Goal: Task Accomplishment & Management: Manage account settings

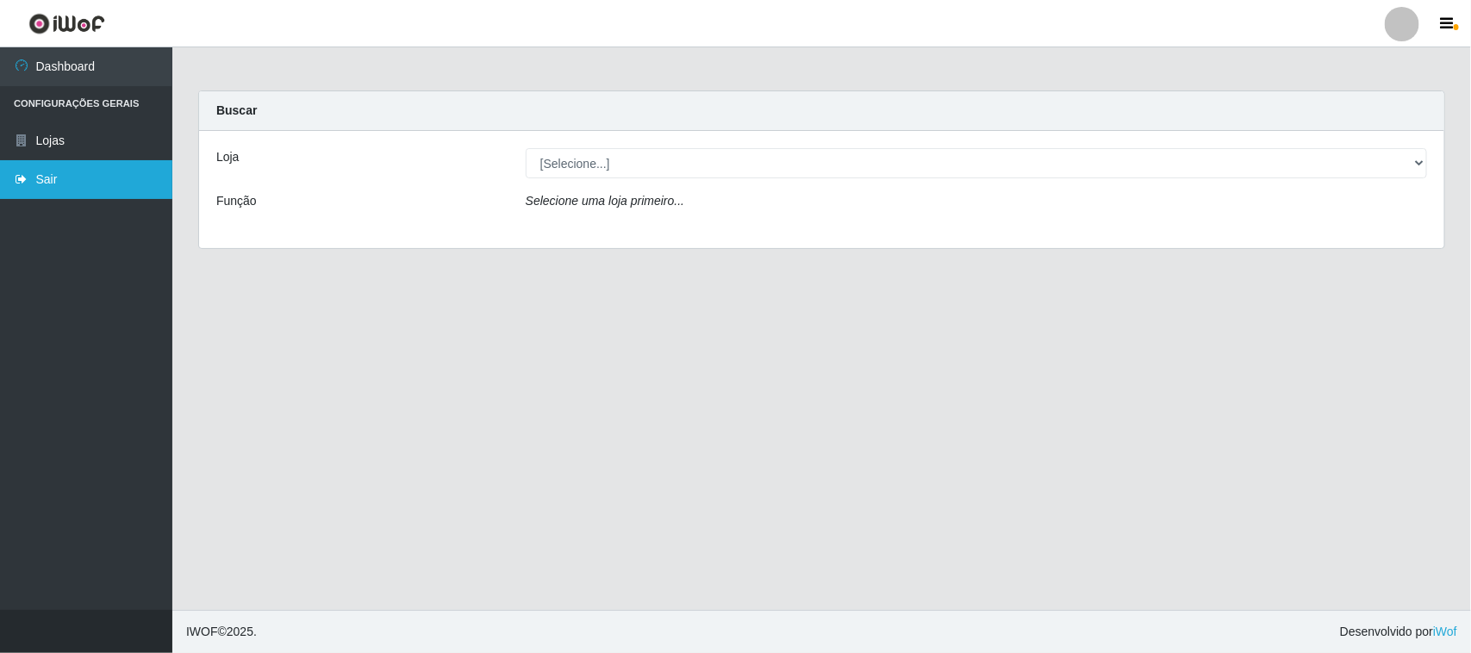
click at [113, 186] on link "Sair" at bounding box center [86, 179] width 172 height 39
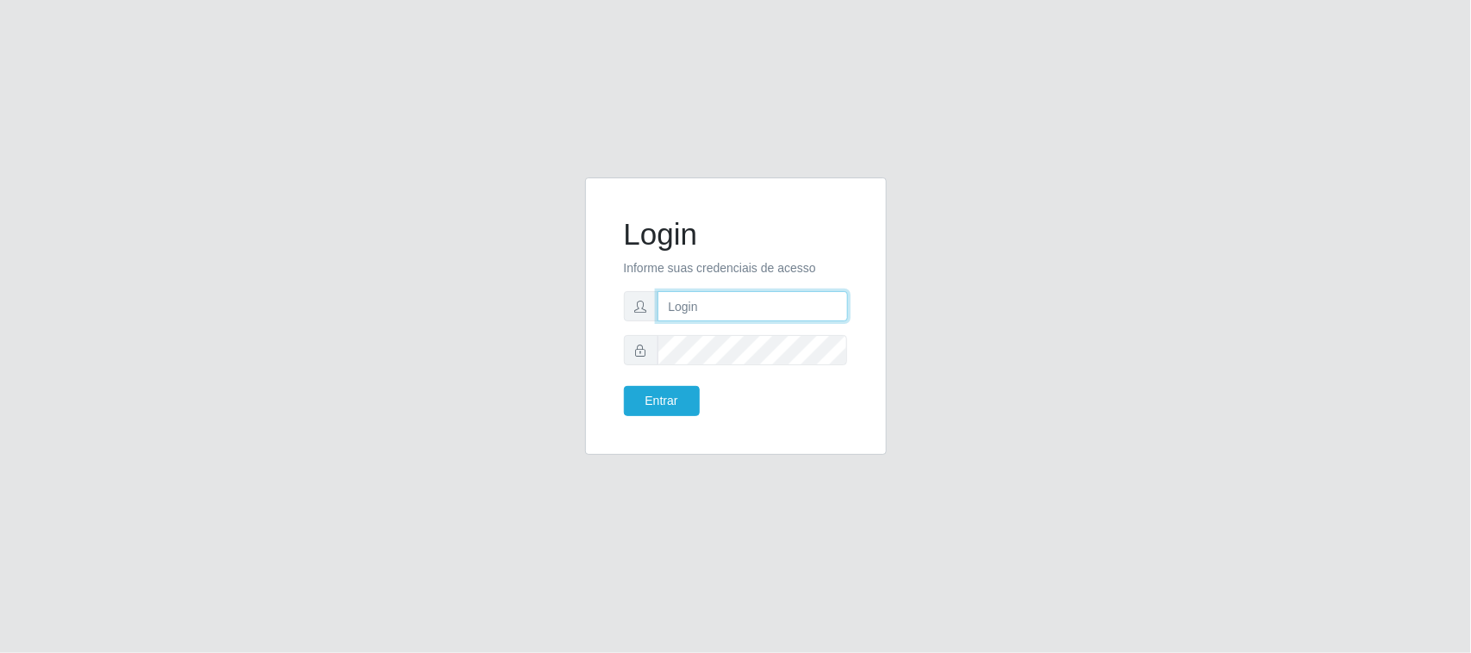
click at [720, 310] on input "text" at bounding box center [753, 306] width 190 height 30
type input "lopesmarta393@gmail.com"
drag, startPoint x: 738, startPoint y: 309, endPoint x: 1248, endPoint y: 480, distance: 538.2
click at [1248, 480] on div "Login Informe suas credenciais de acesso lopesmarta393@gmail.com Entrar" at bounding box center [735, 326] width 1471 height 653
click at [683, 398] on button "Entrar" at bounding box center [662, 401] width 76 height 30
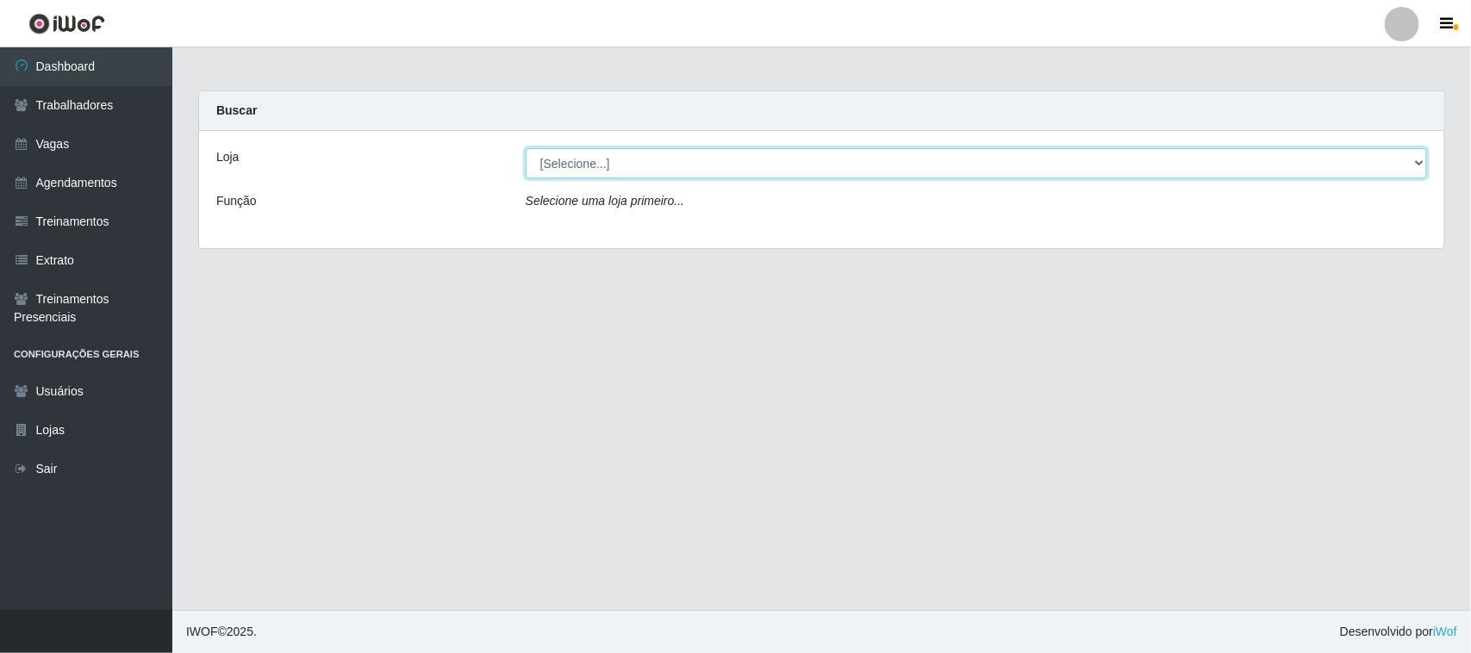
click at [1416, 162] on select "[Selecione...] Nordestão - Santa Catarina" at bounding box center [976, 163] width 901 height 30
select select "420"
click at [526, 148] on select "[Selecione...] Nordestão - Santa Catarina" at bounding box center [976, 163] width 901 height 30
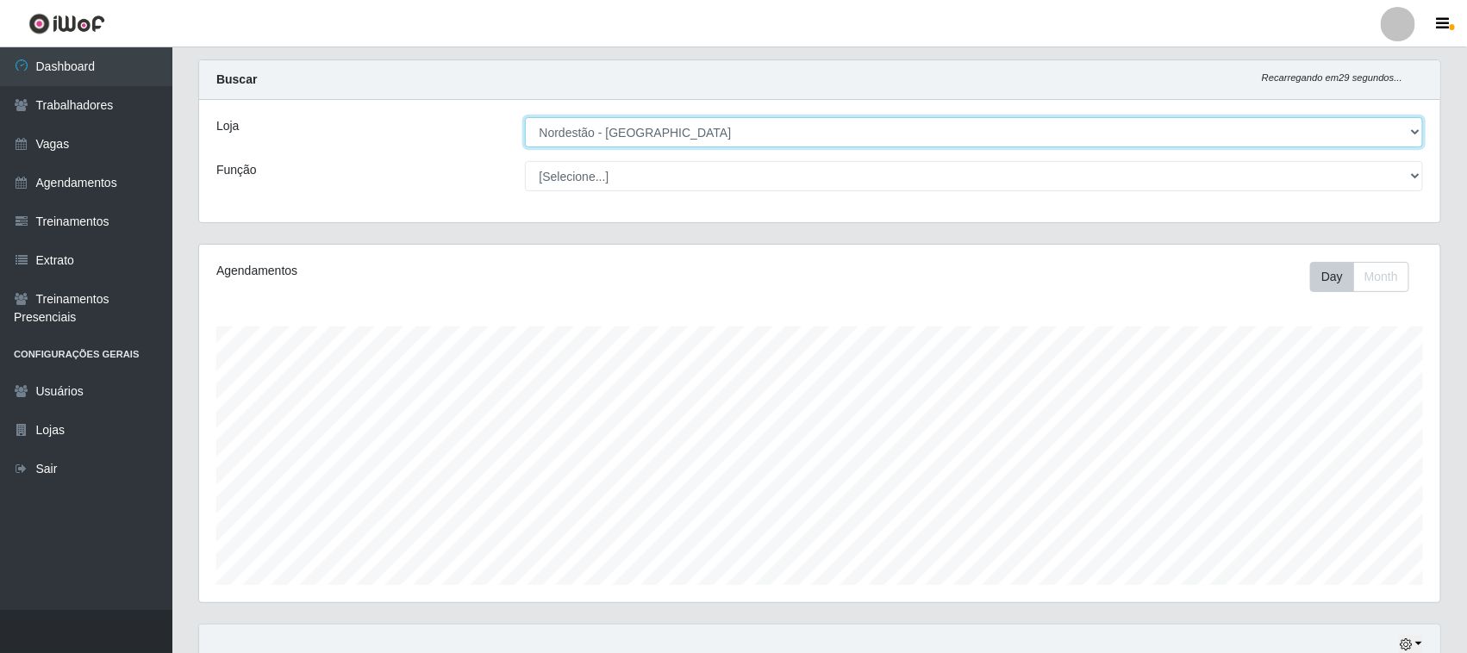
scroll to position [570, 0]
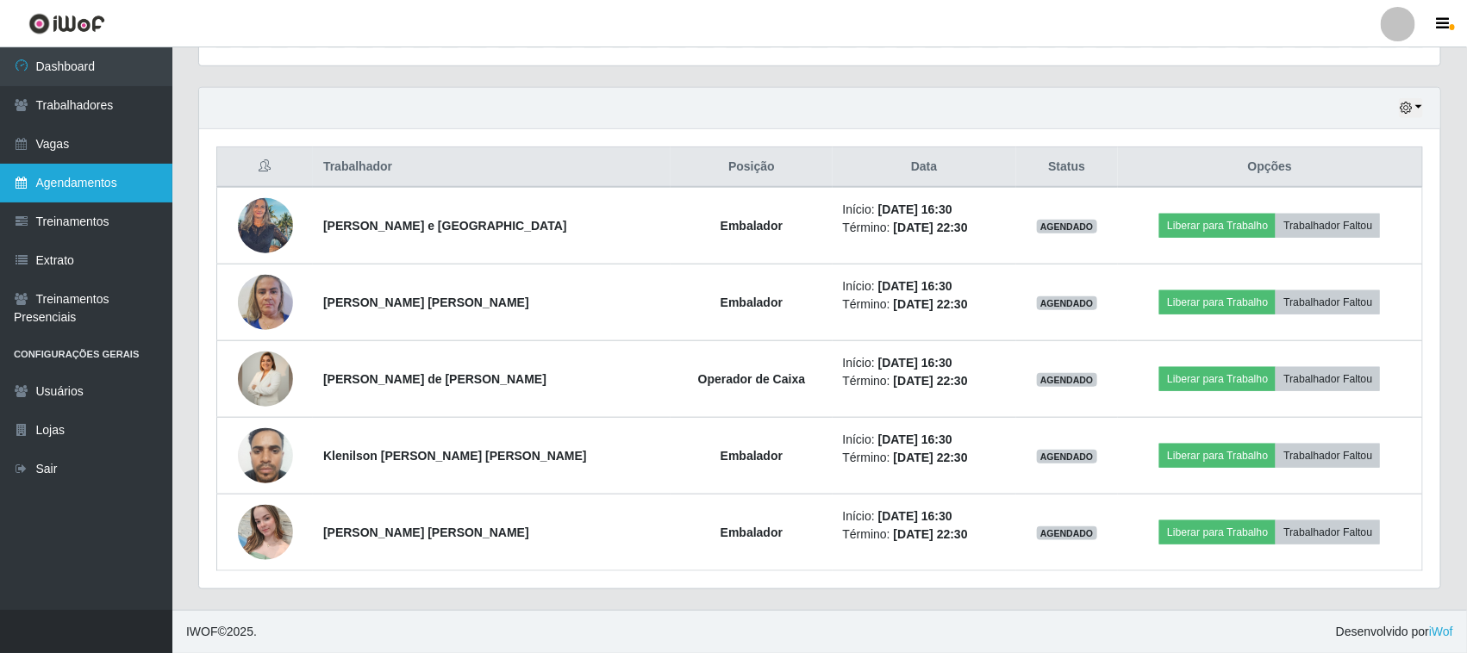
click at [80, 185] on link "Agendamentos" at bounding box center [86, 183] width 172 height 39
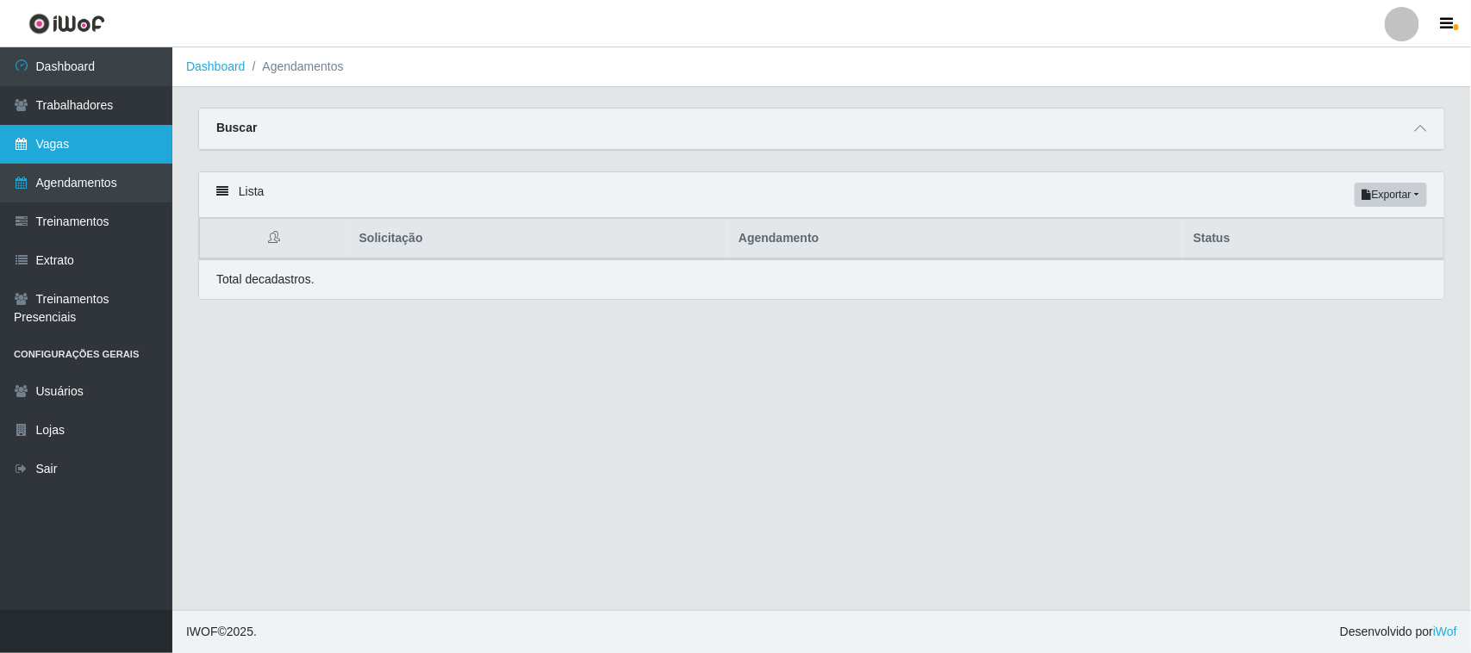
click at [103, 142] on link "Vagas" at bounding box center [86, 144] width 172 height 39
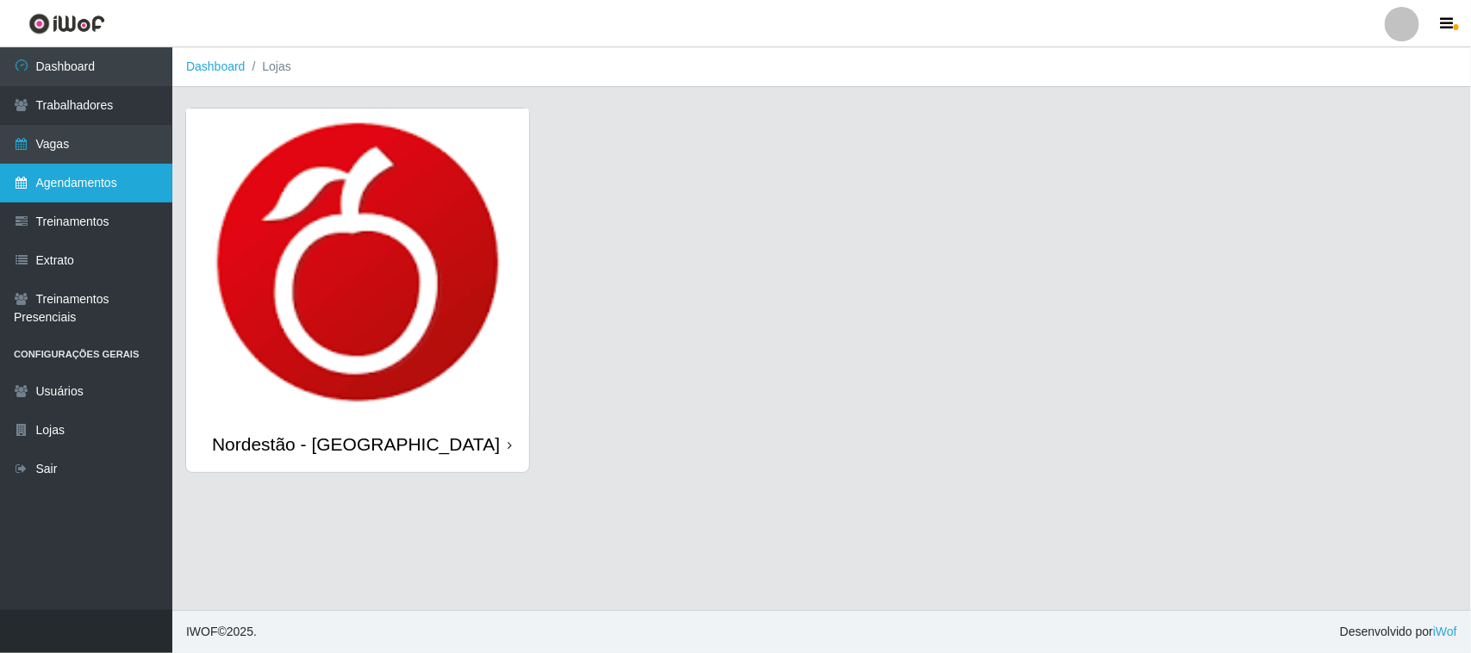
click at [109, 183] on link "Agendamentos" at bounding box center [86, 183] width 172 height 39
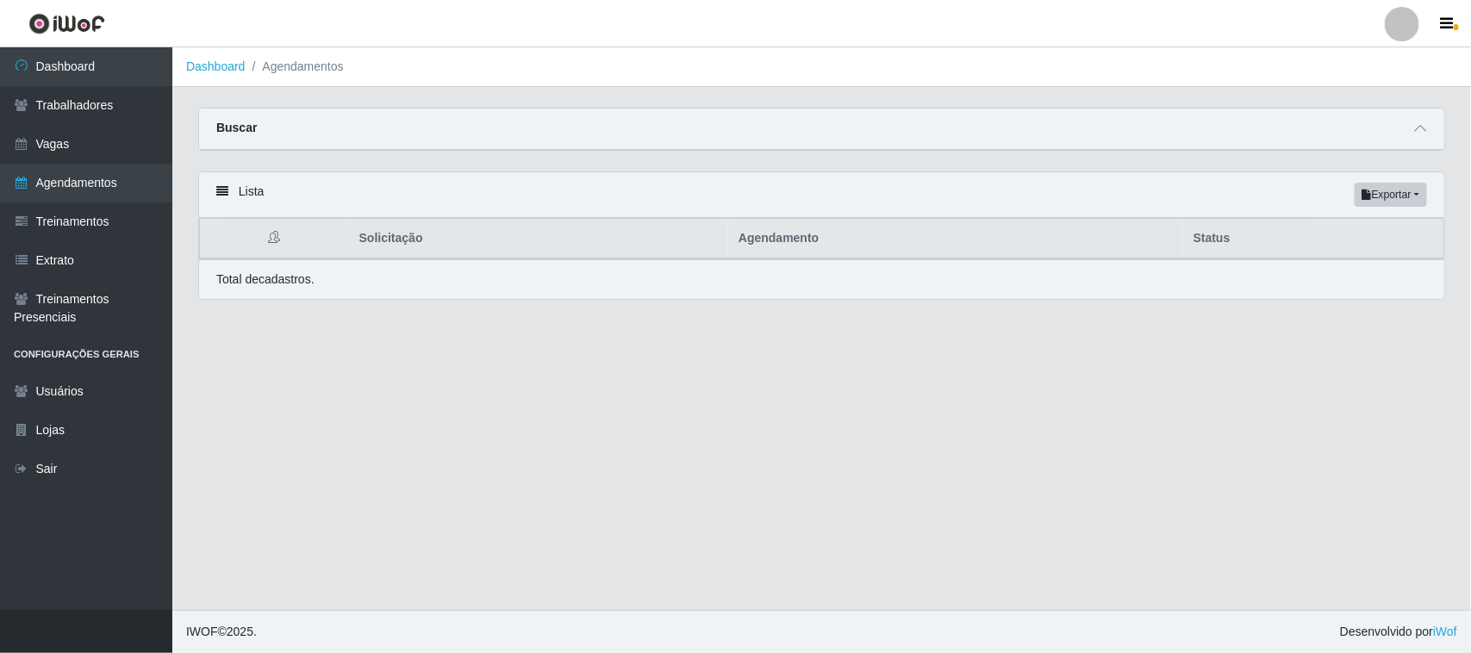
click at [215, 196] on div "Lista Exportar PDF Excel" at bounding box center [821, 195] width 1245 height 46
click at [100, 145] on link "Vagas" at bounding box center [86, 144] width 172 height 39
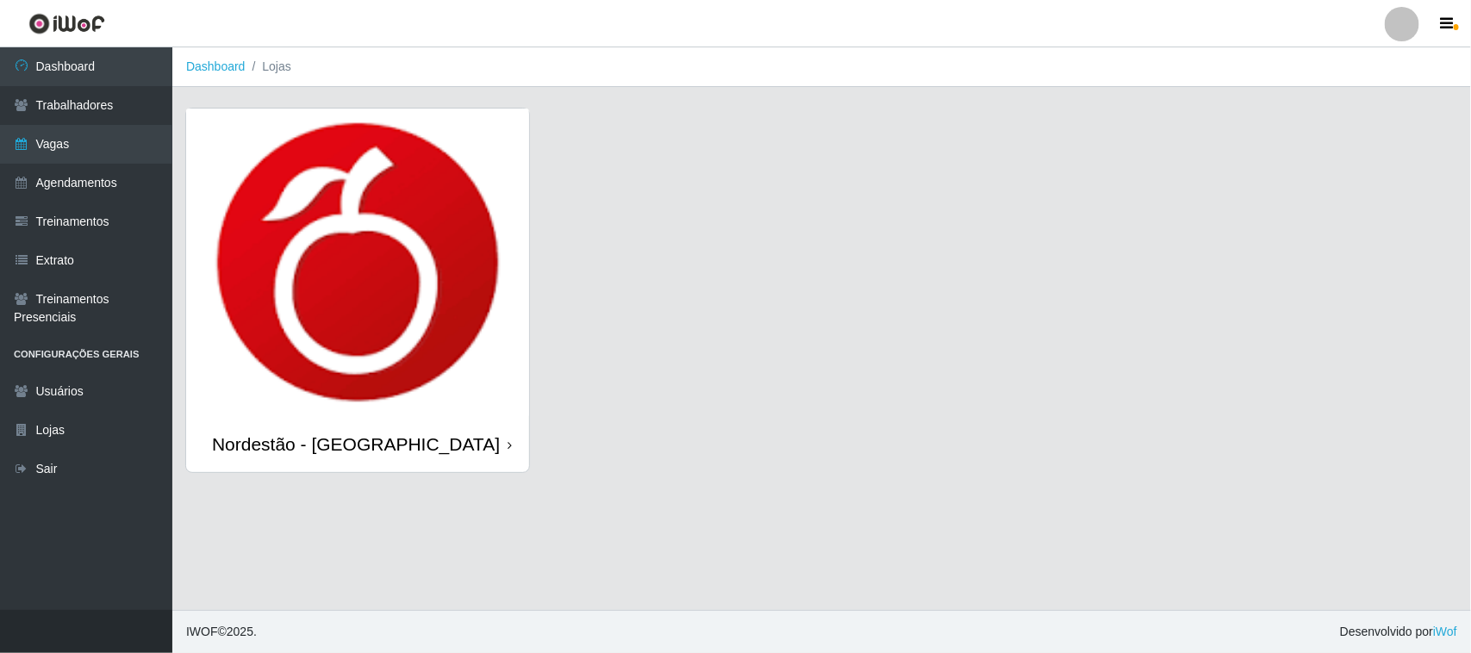
click at [508, 440] on icon at bounding box center [510, 446] width 4 height 12
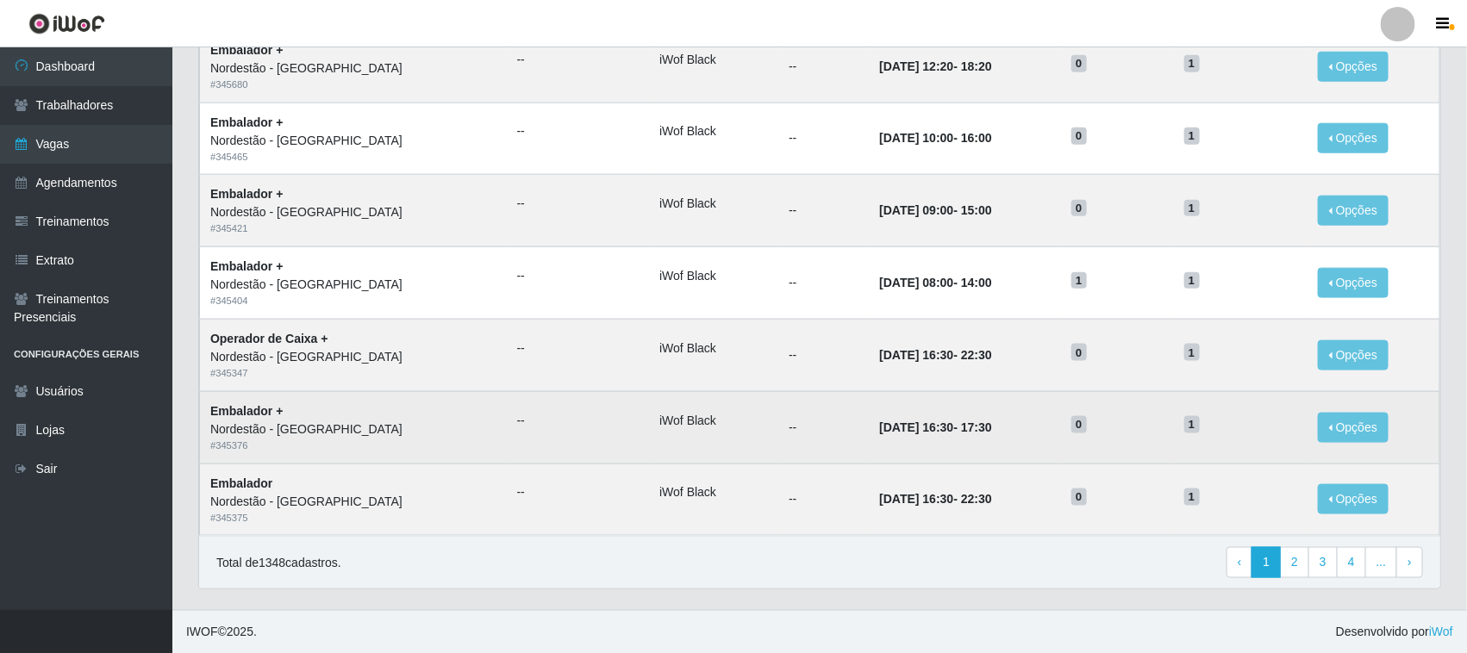
scroll to position [811, 0]
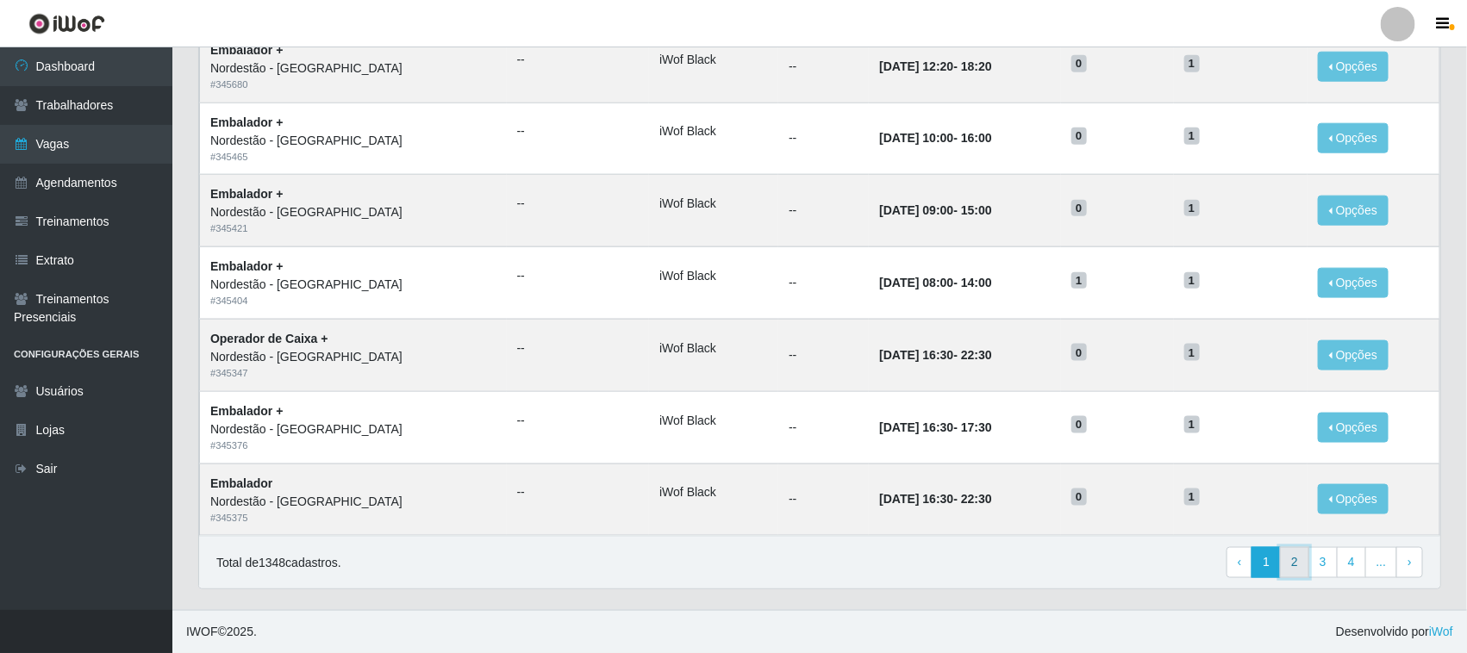
click at [1294, 562] on link "2" at bounding box center [1294, 562] width 29 height 31
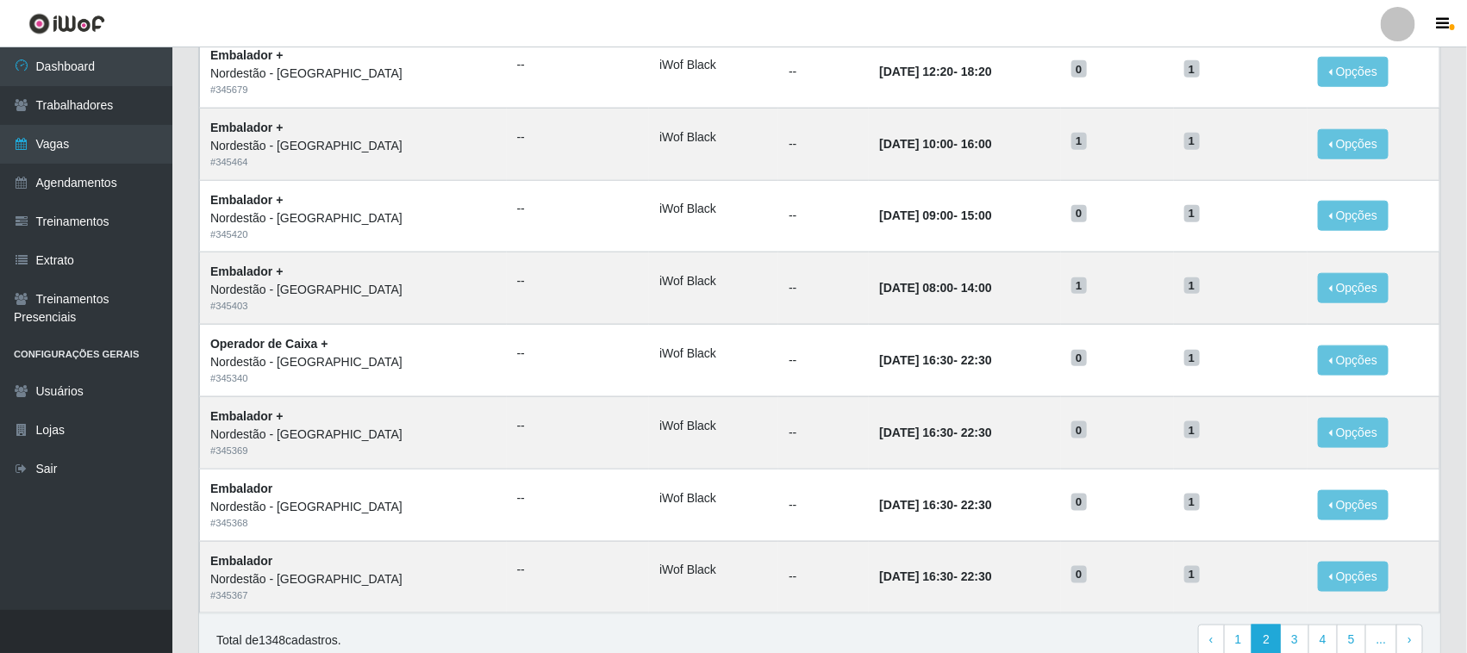
scroll to position [811, 0]
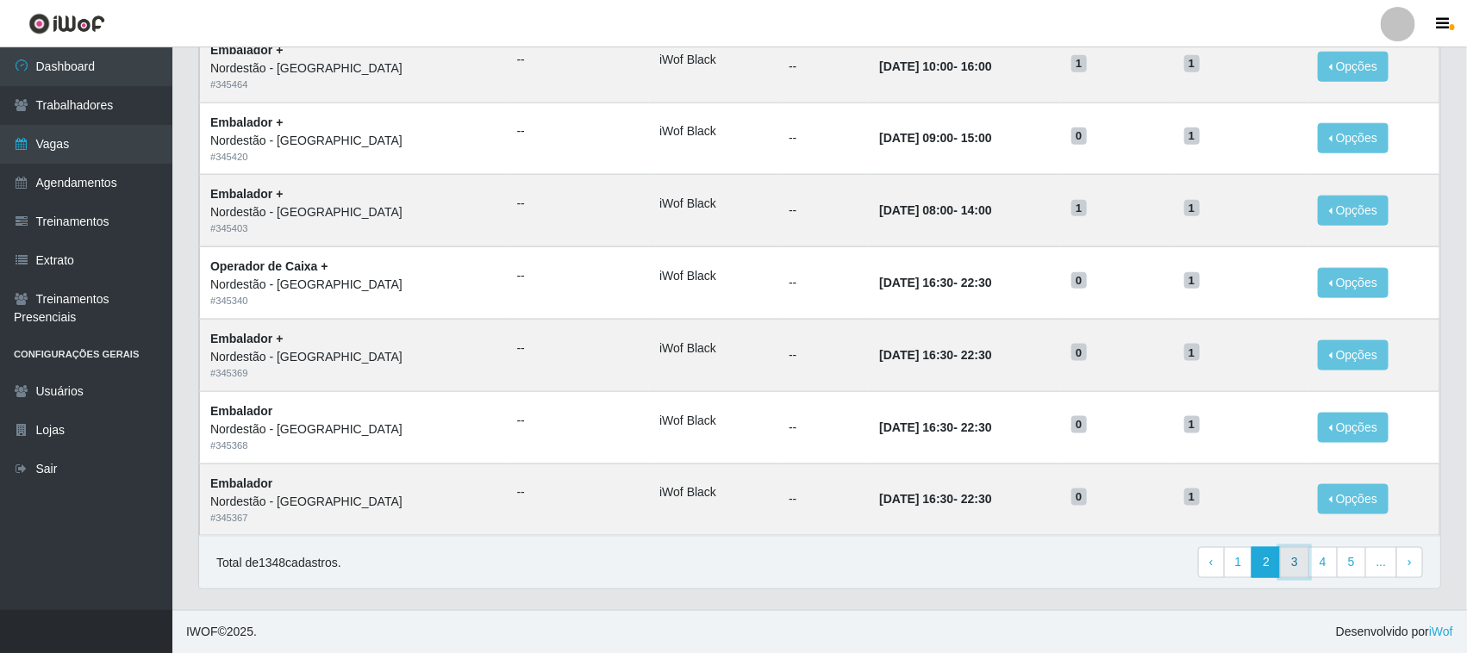
click at [1300, 560] on link "3" at bounding box center [1294, 562] width 29 height 31
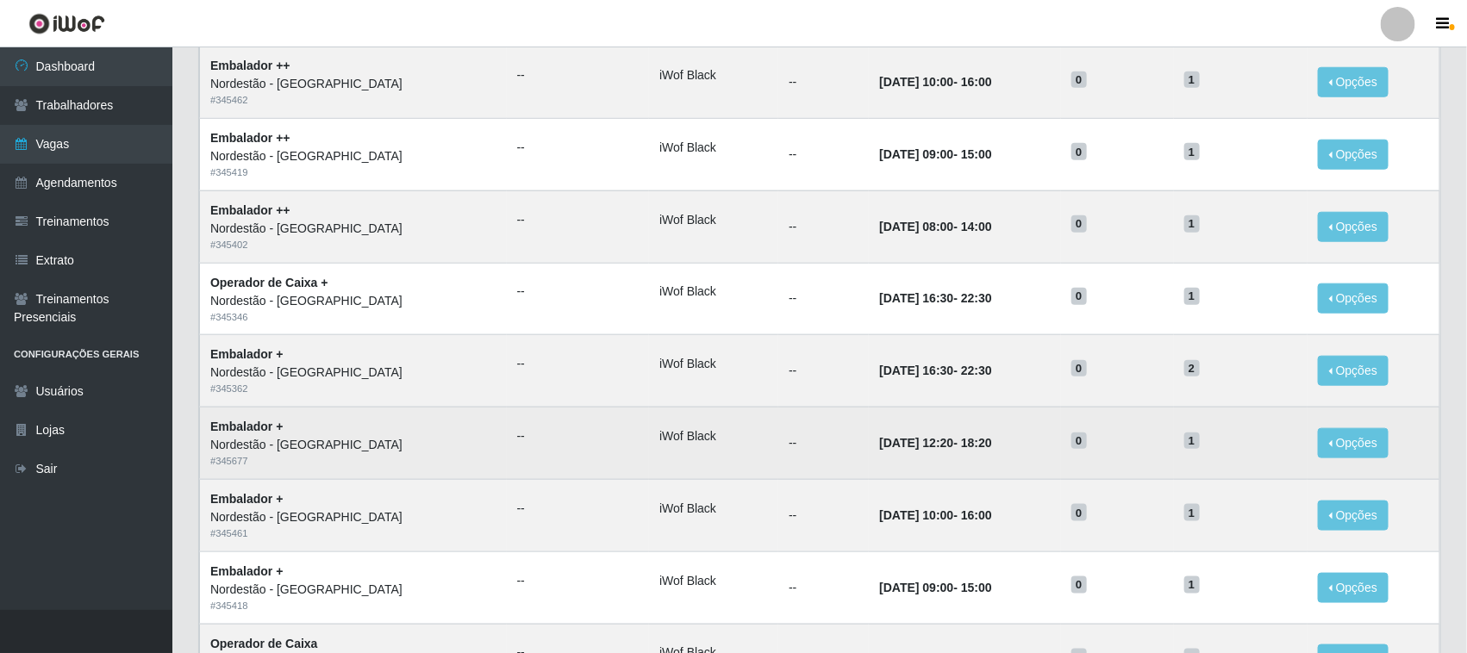
scroll to position [811, 0]
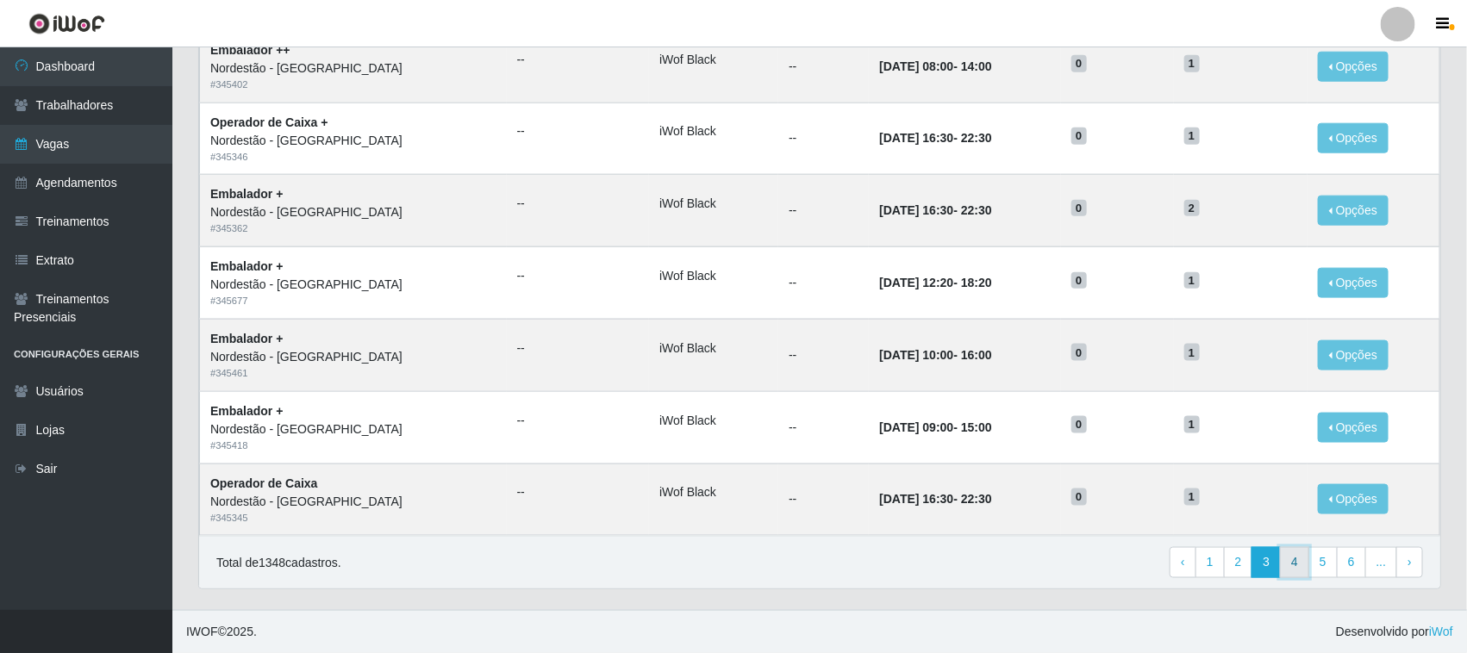
click at [1297, 558] on link "4" at bounding box center [1294, 562] width 29 height 31
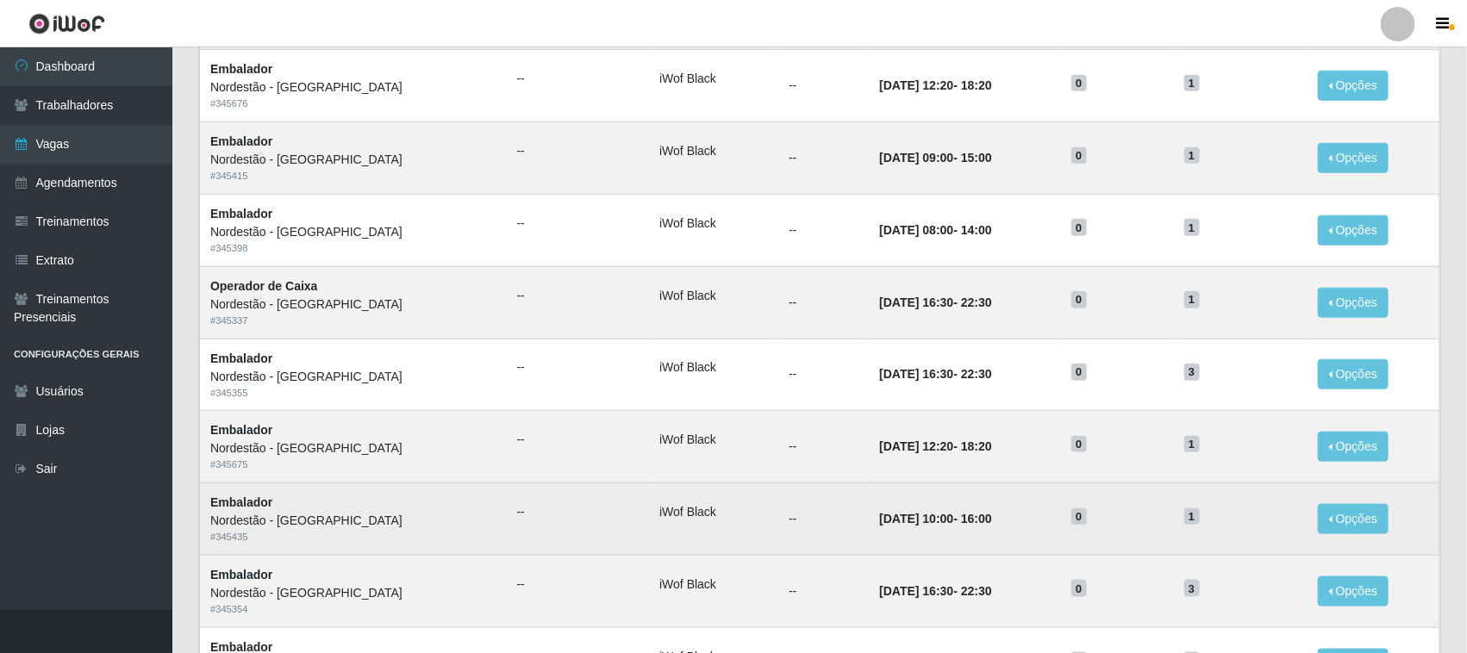
scroll to position [811, 0]
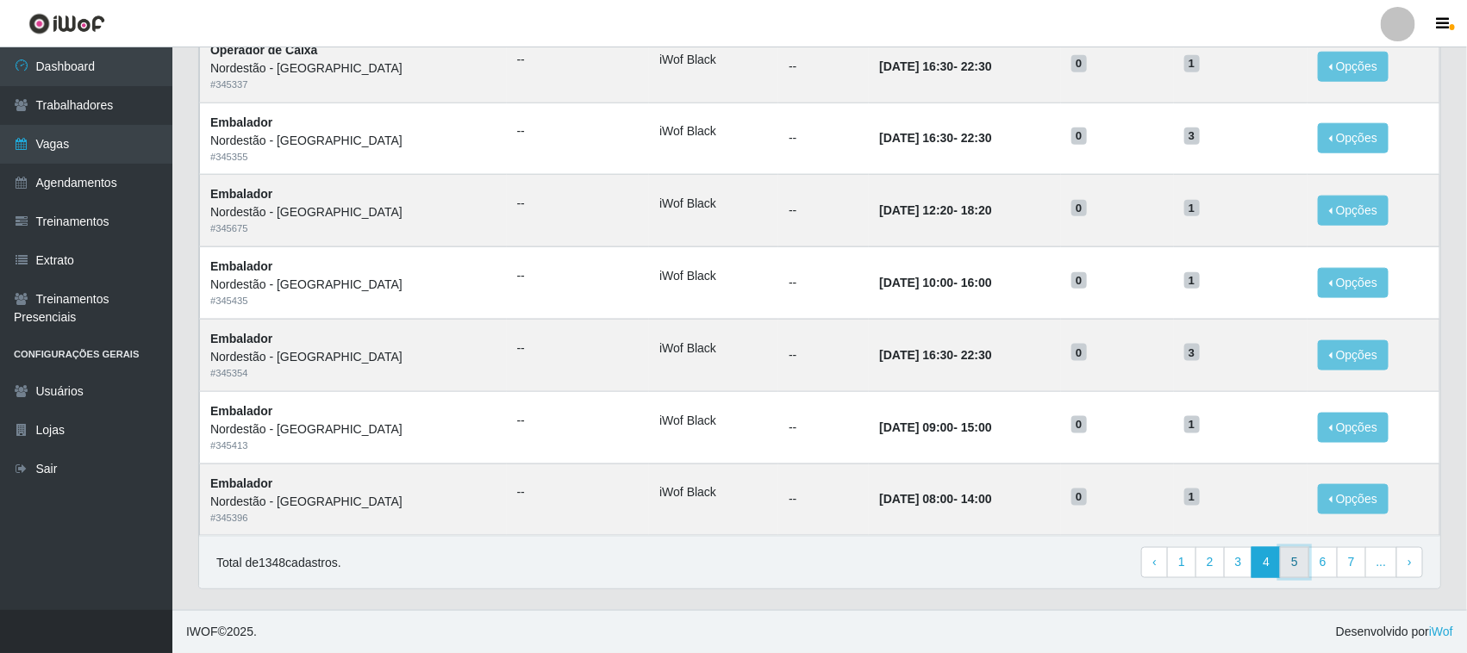
click at [1297, 562] on link "5" at bounding box center [1294, 562] width 29 height 31
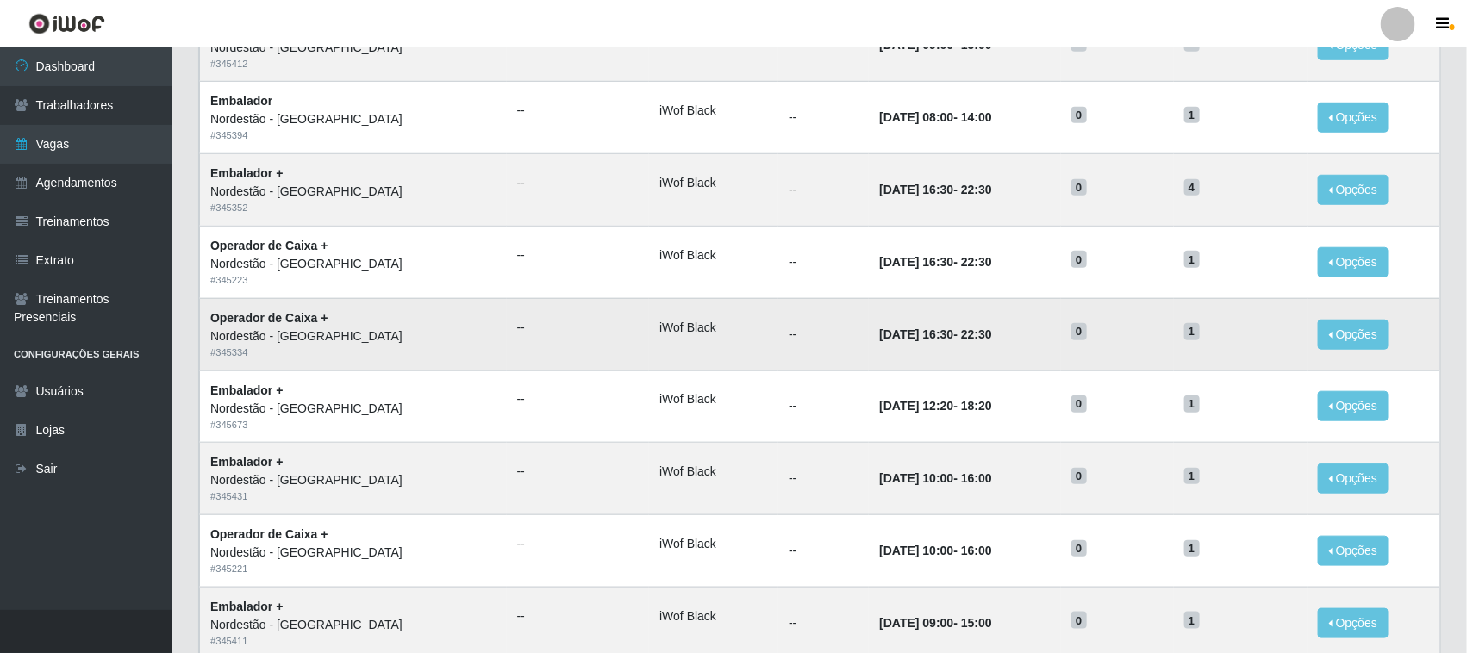
scroll to position [811, 0]
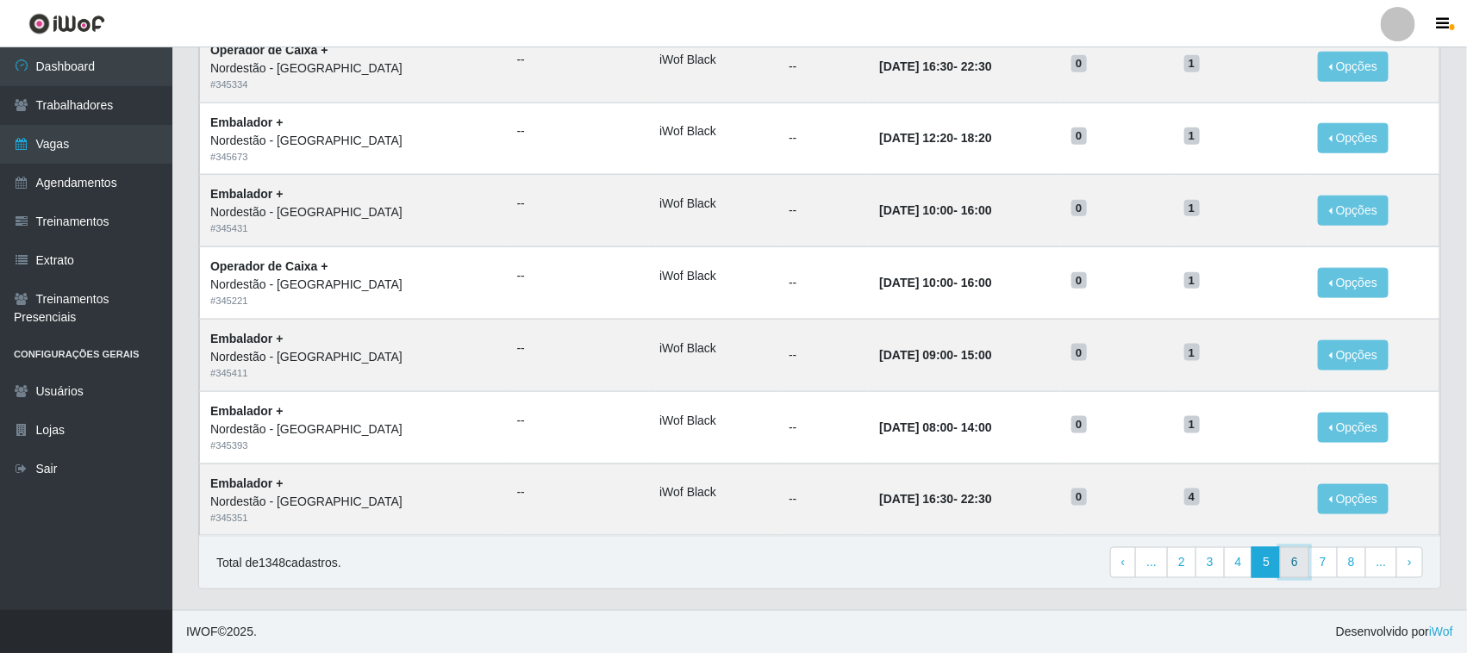
click at [1294, 564] on link "6" at bounding box center [1294, 562] width 29 height 31
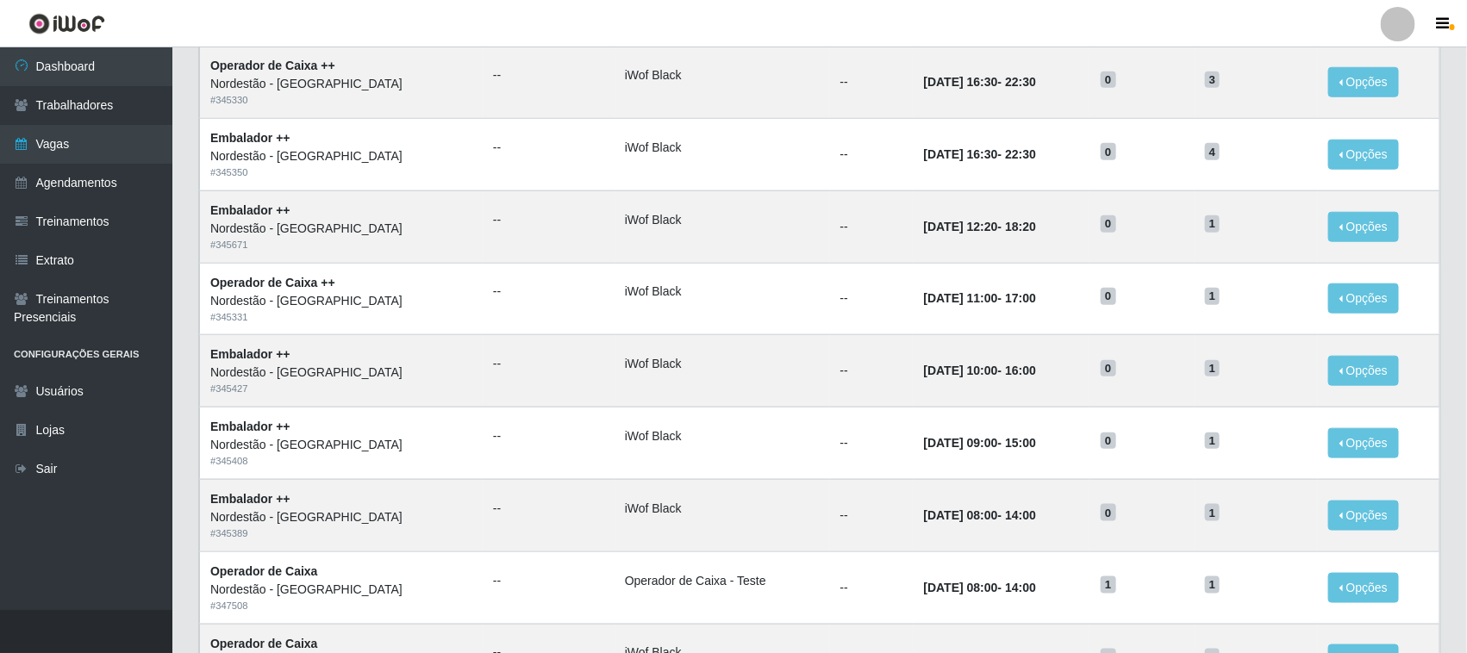
scroll to position [811, 0]
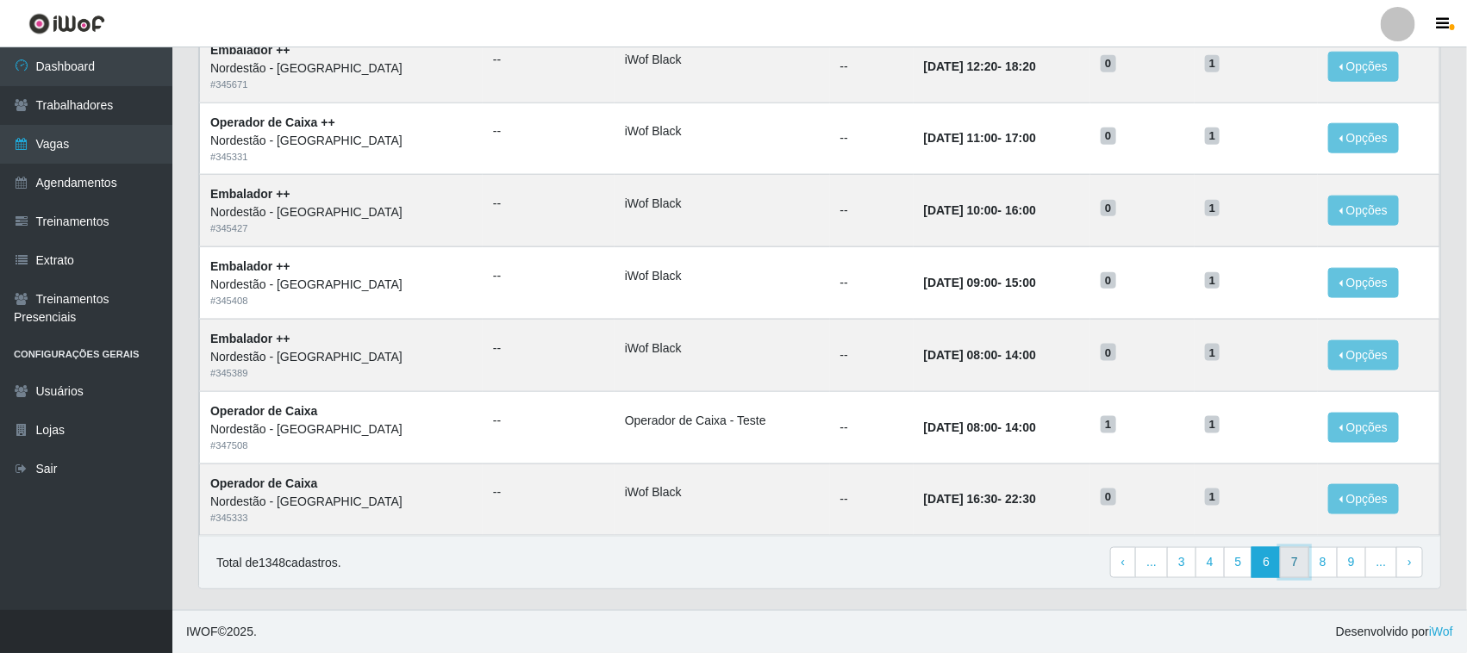
click at [1295, 563] on link "7" at bounding box center [1294, 562] width 29 height 31
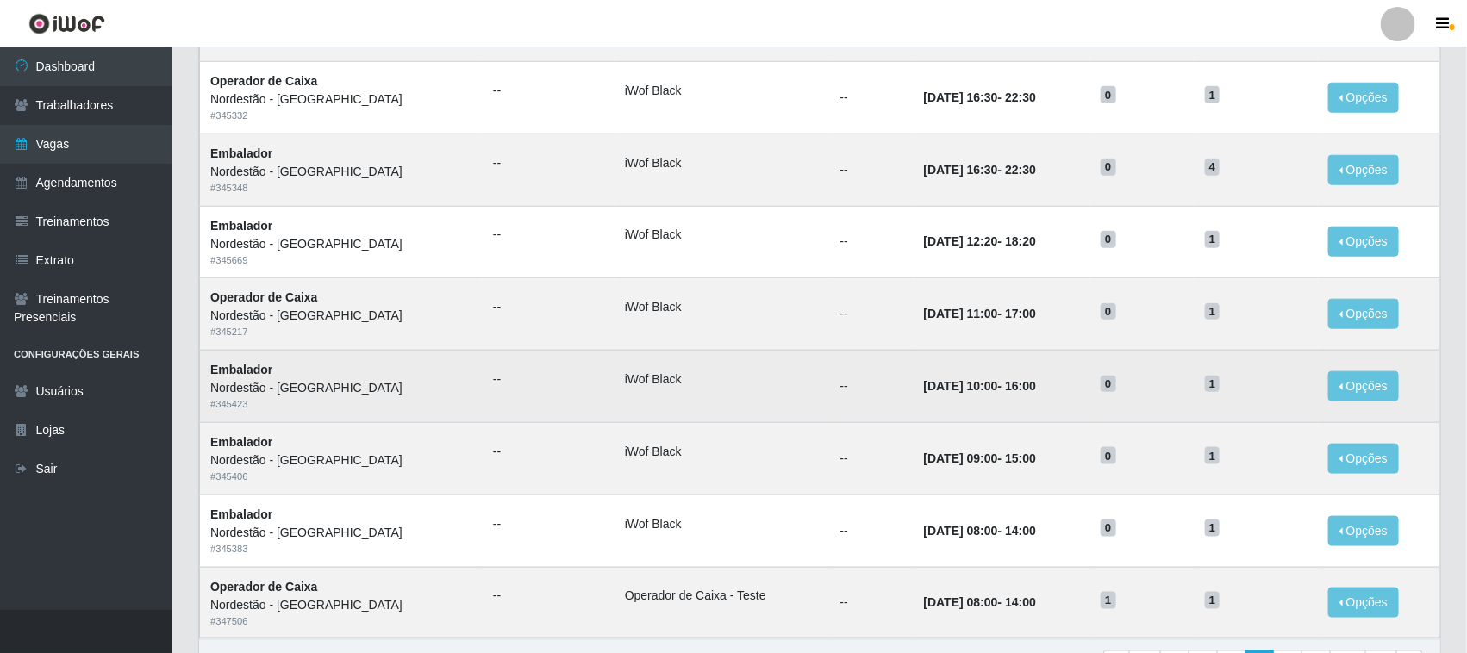
scroll to position [811, 0]
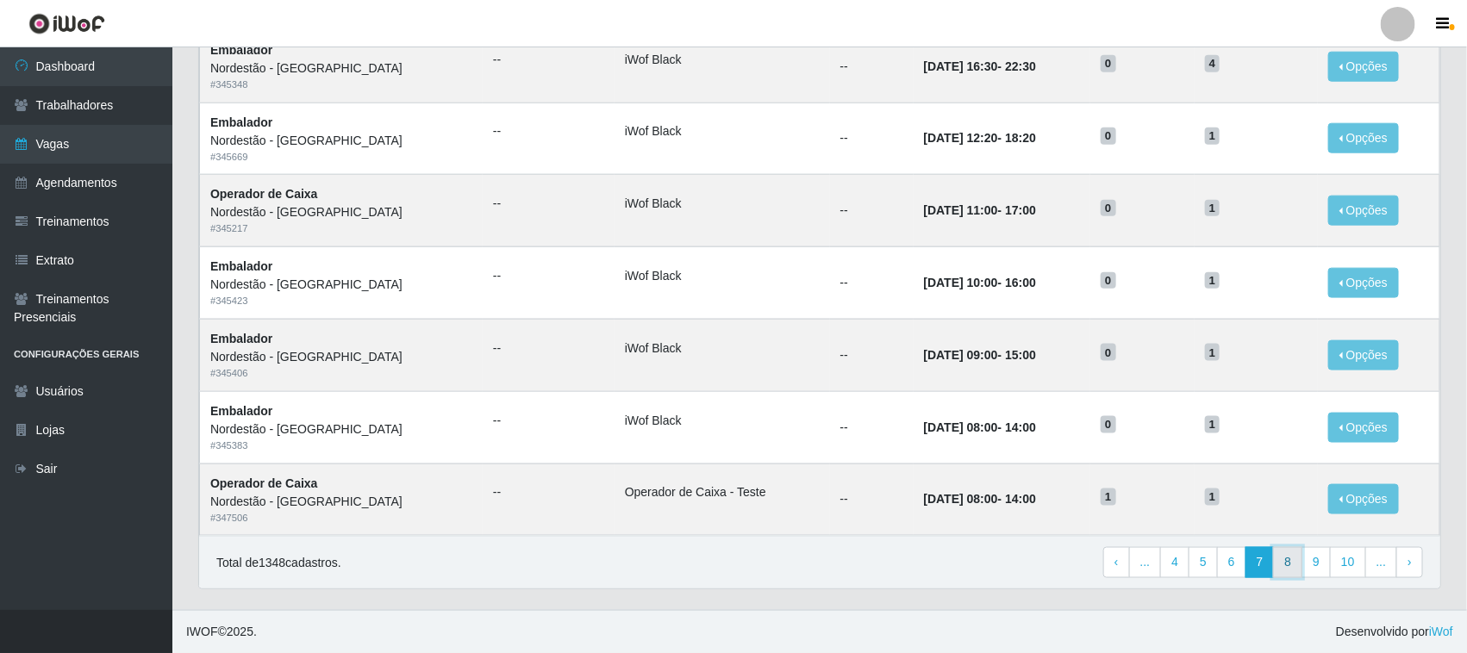
click at [1291, 563] on link "8" at bounding box center [1287, 562] width 29 height 31
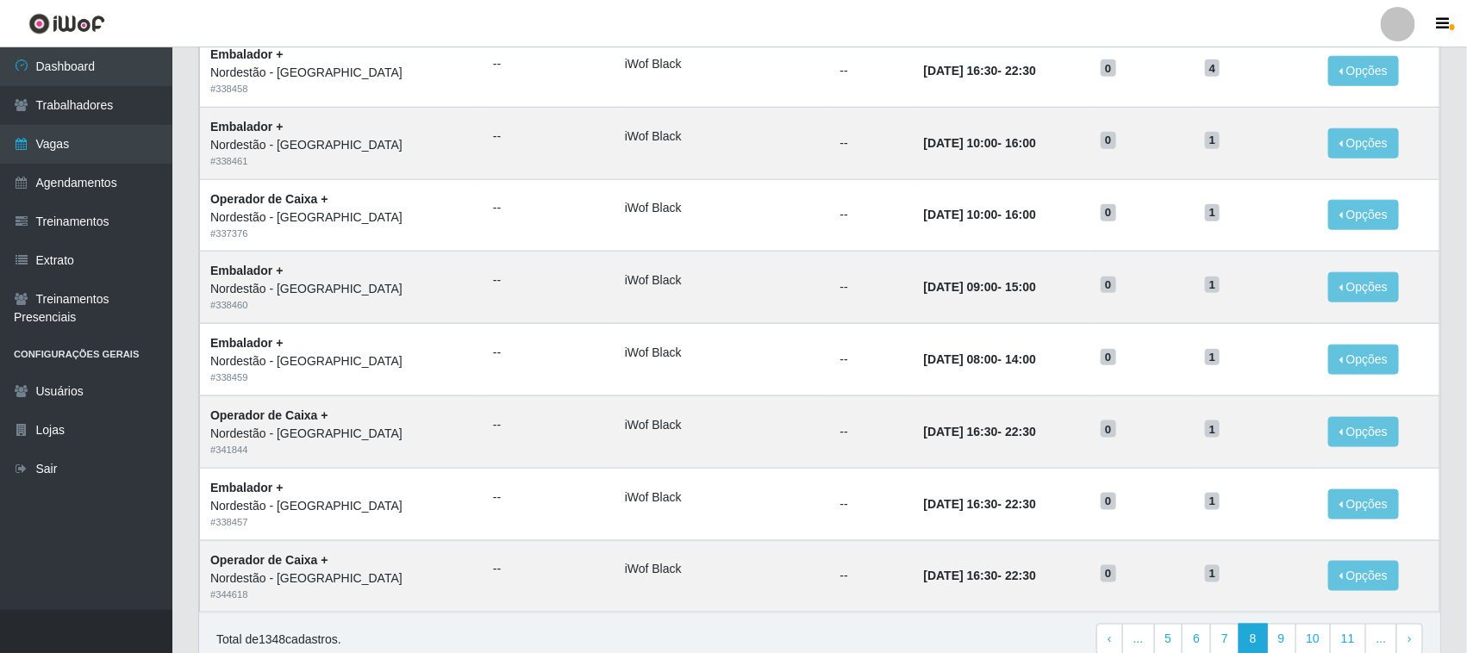
scroll to position [811, 0]
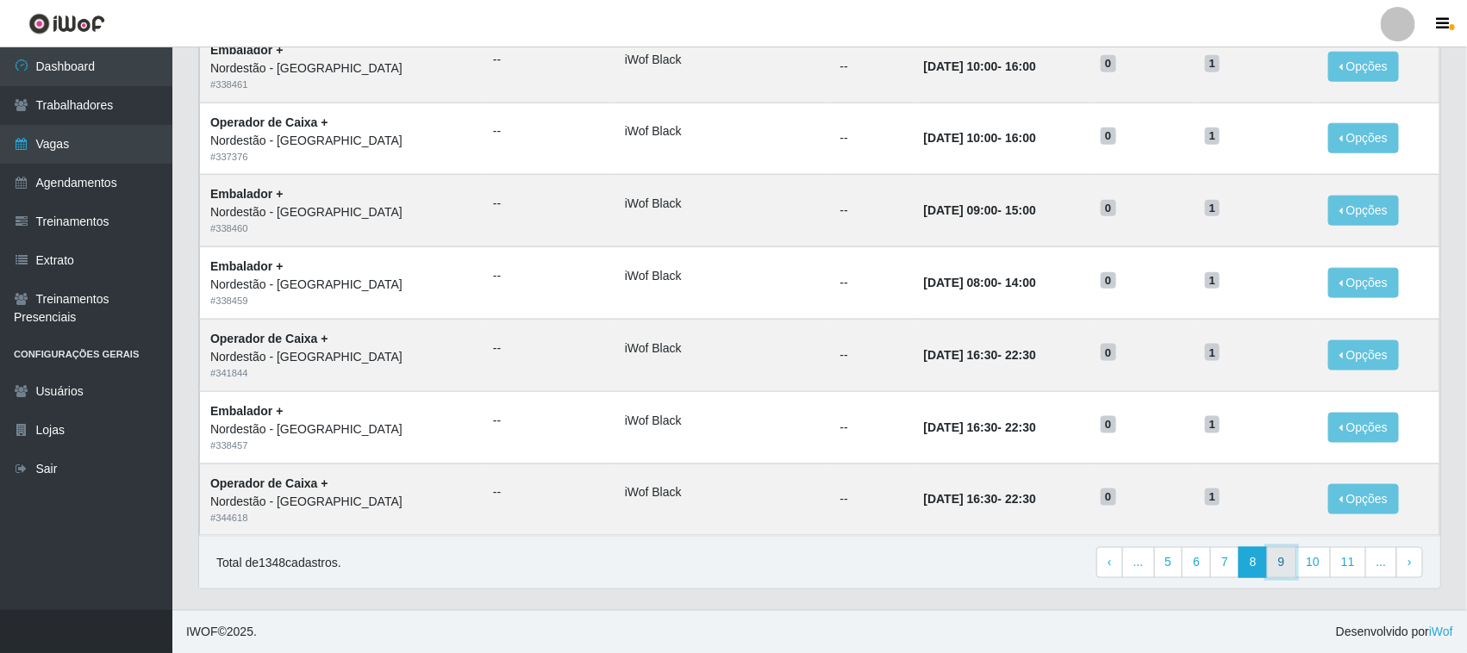
click at [1281, 557] on link "9" at bounding box center [1281, 562] width 29 height 31
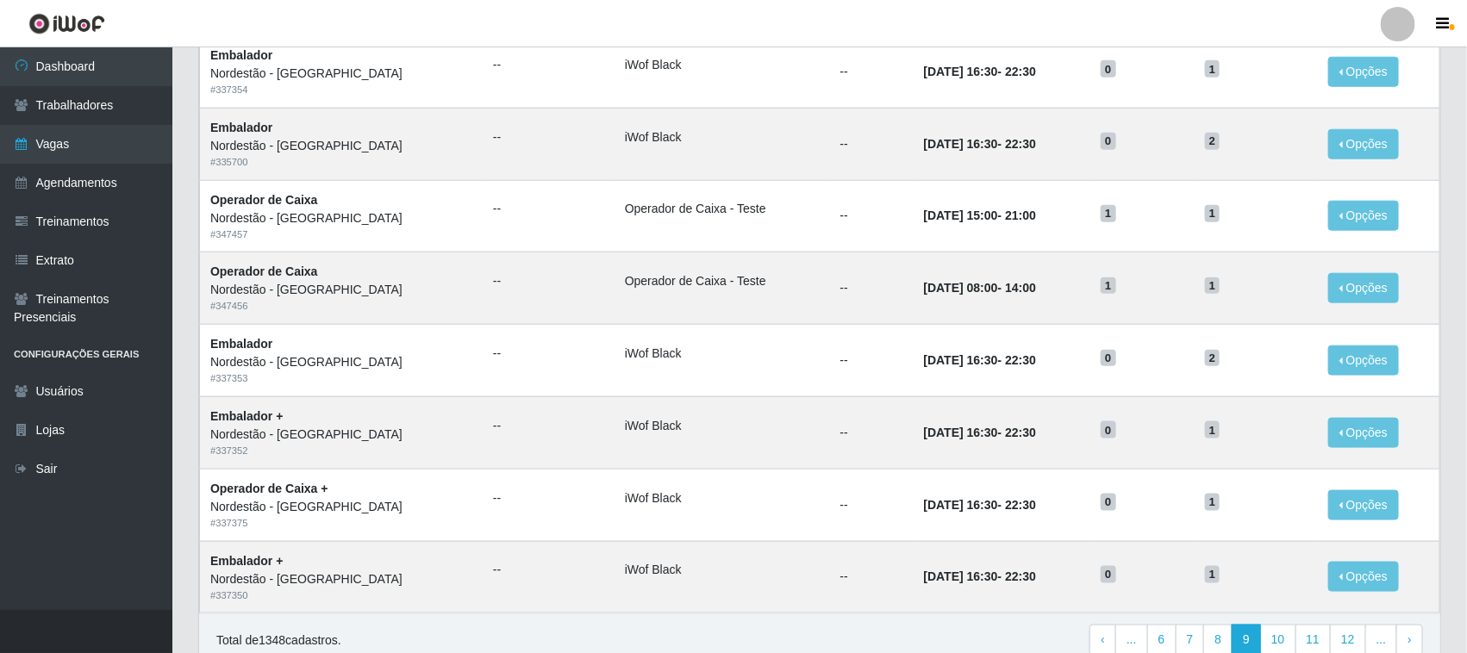
scroll to position [811, 0]
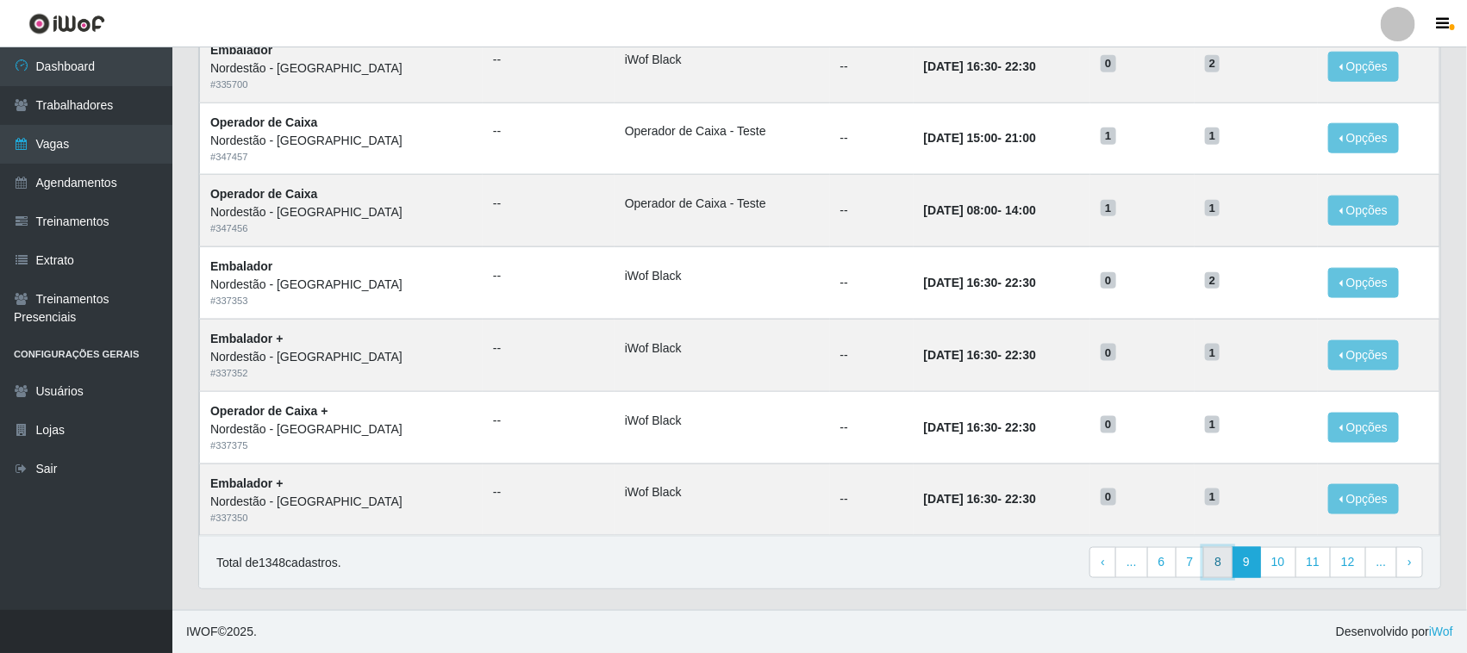
click at [1218, 569] on link "8" at bounding box center [1217, 562] width 29 height 31
click at [1229, 569] on link "7" at bounding box center [1224, 562] width 29 height 31
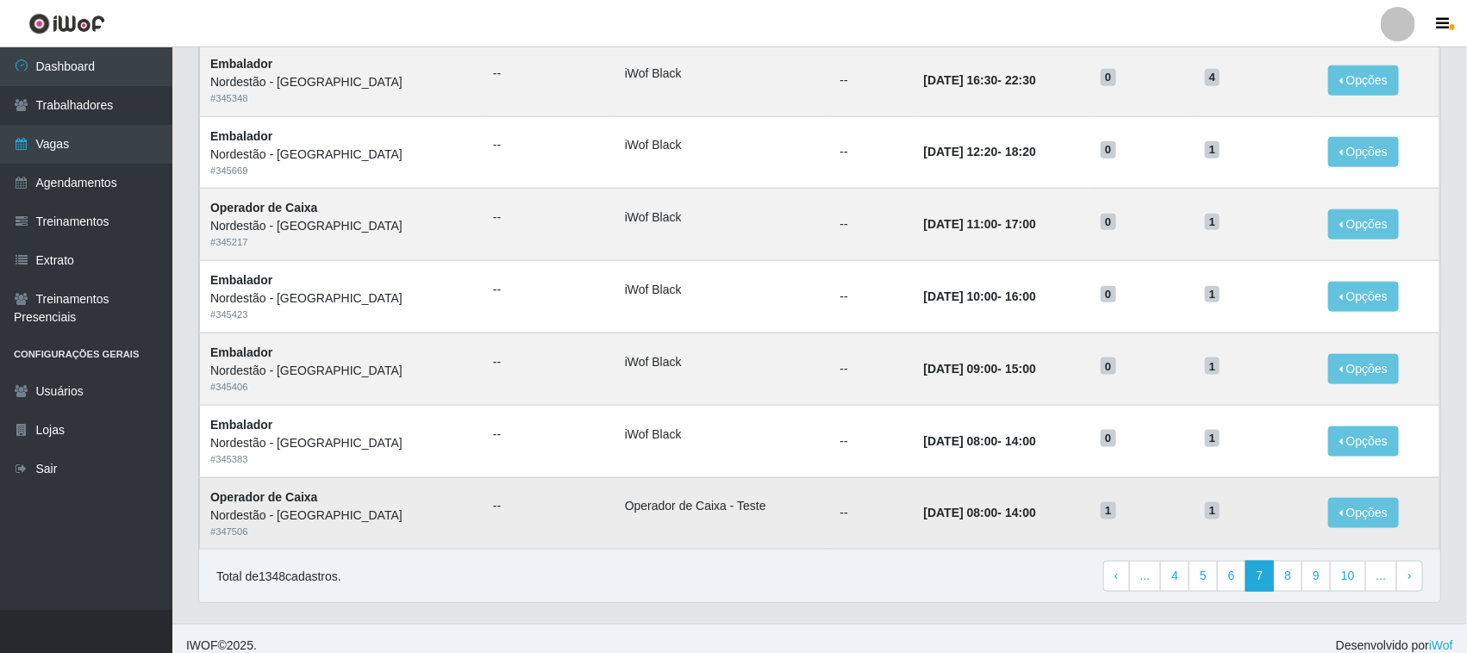
scroll to position [811, 0]
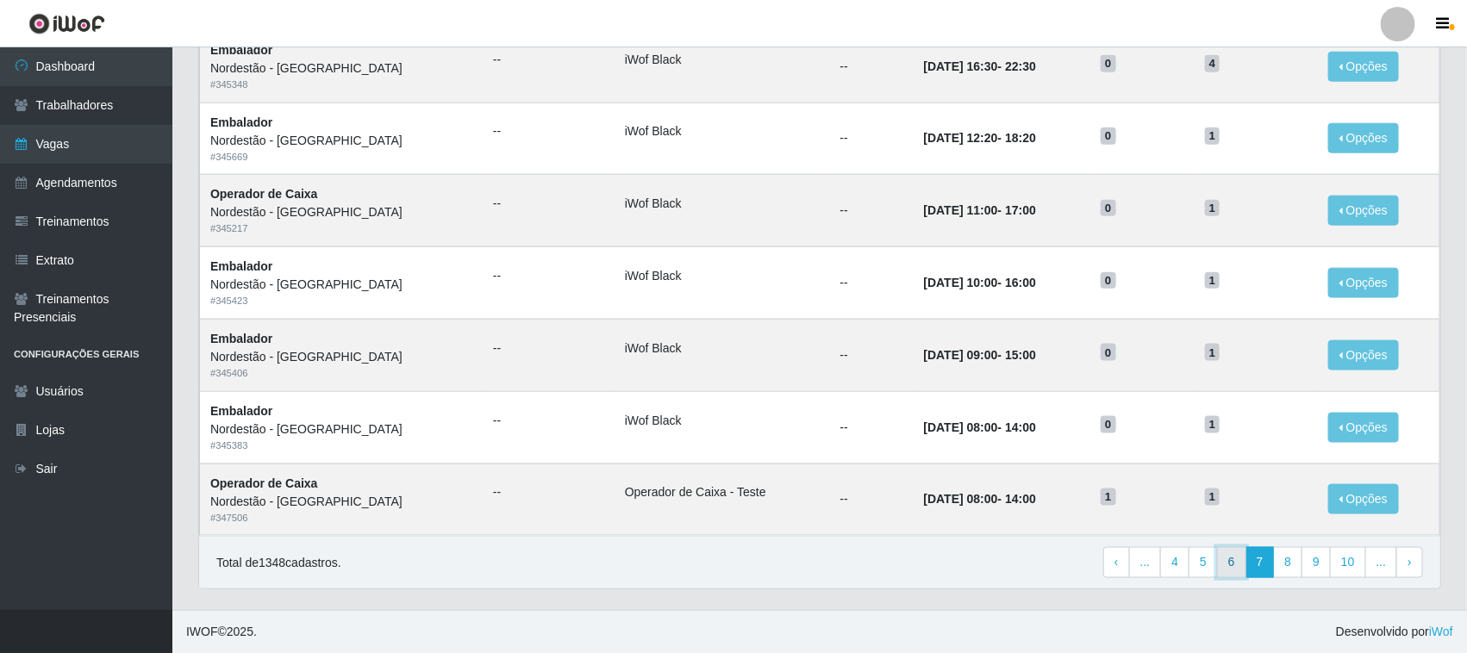
click at [1229, 564] on link "6" at bounding box center [1231, 562] width 29 height 31
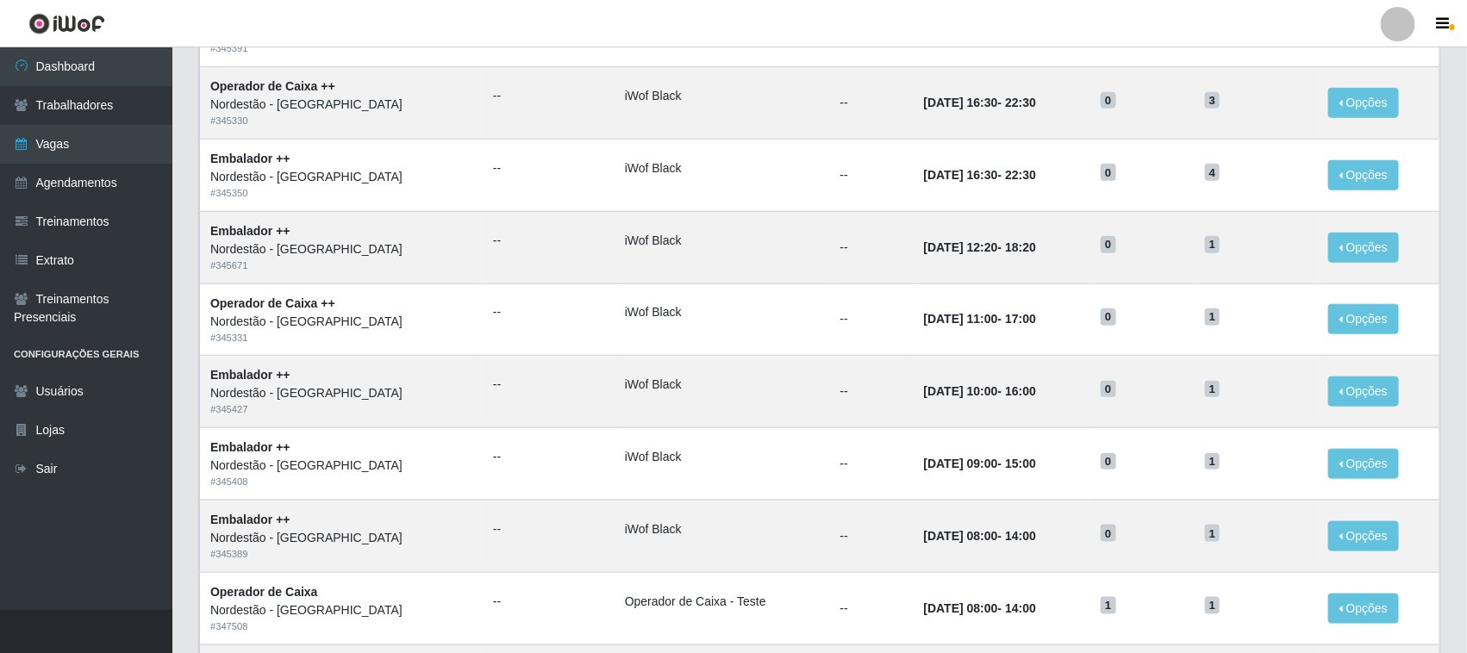
scroll to position [272, 0]
